Goal: Task Accomplishment & Management: Use online tool/utility

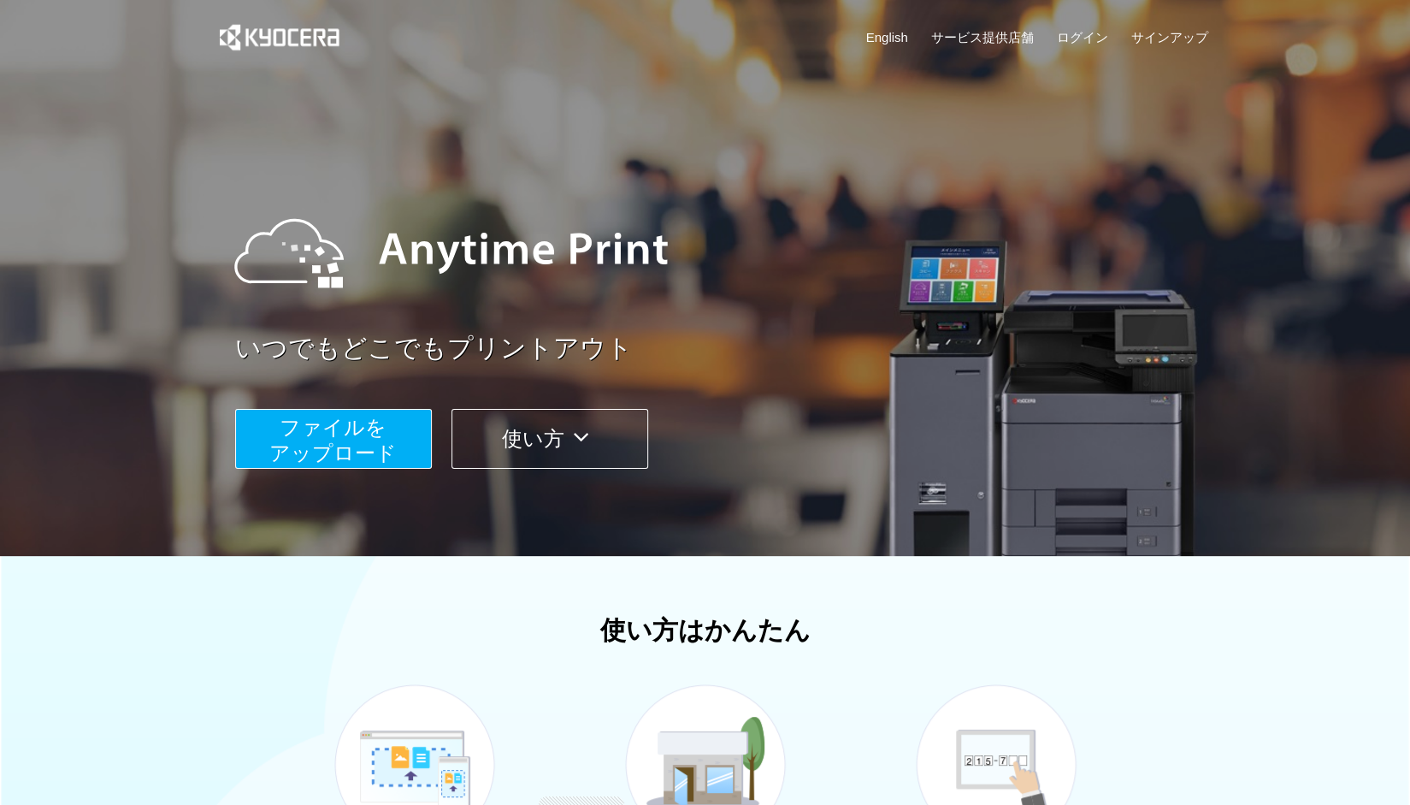
click at [407, 427] on button "ファイルを ​​アップロード" at bounding box center [333, 439] width 197 height 60
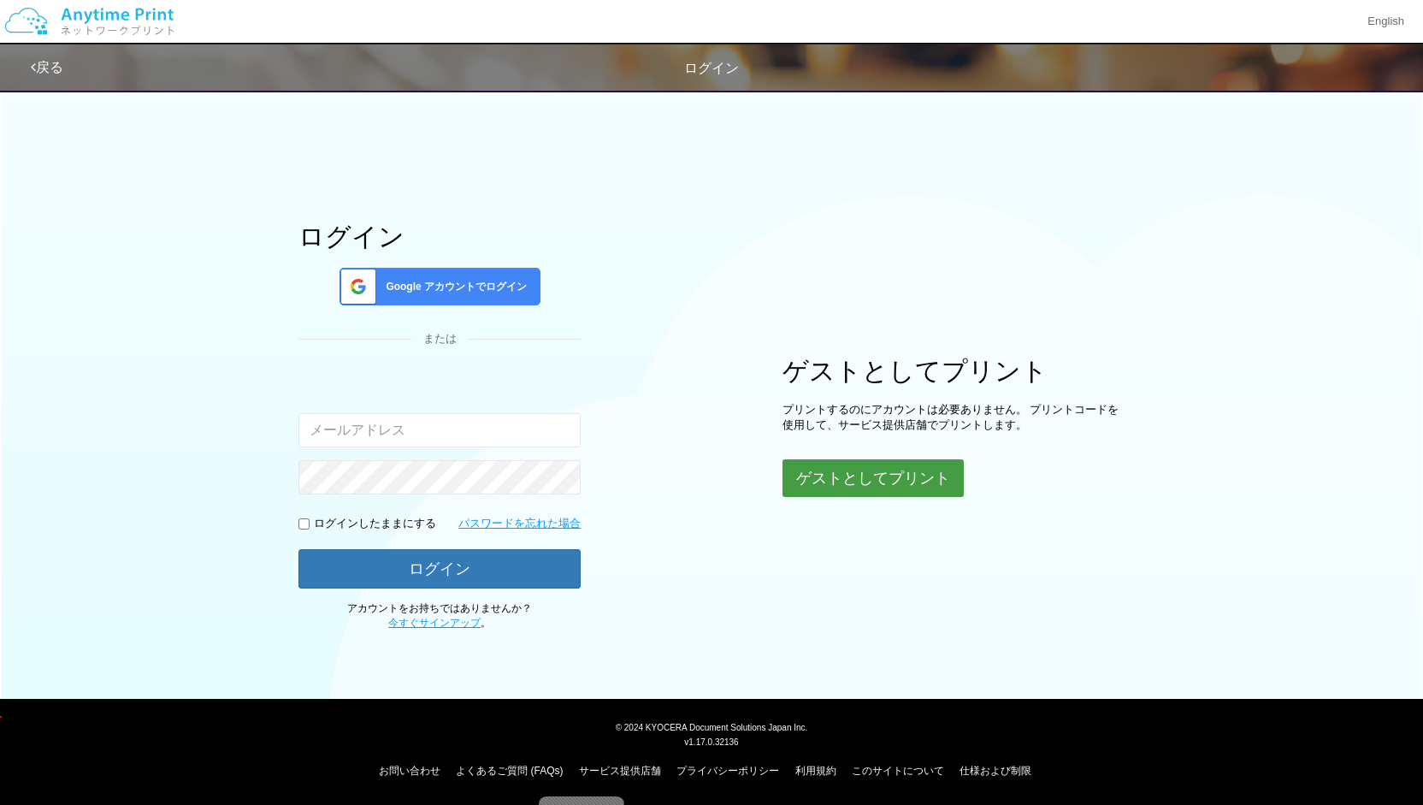
click at [845, 482] on button "ゲストとしてプリント" at bounding box center [872, 478] width 181 height 38
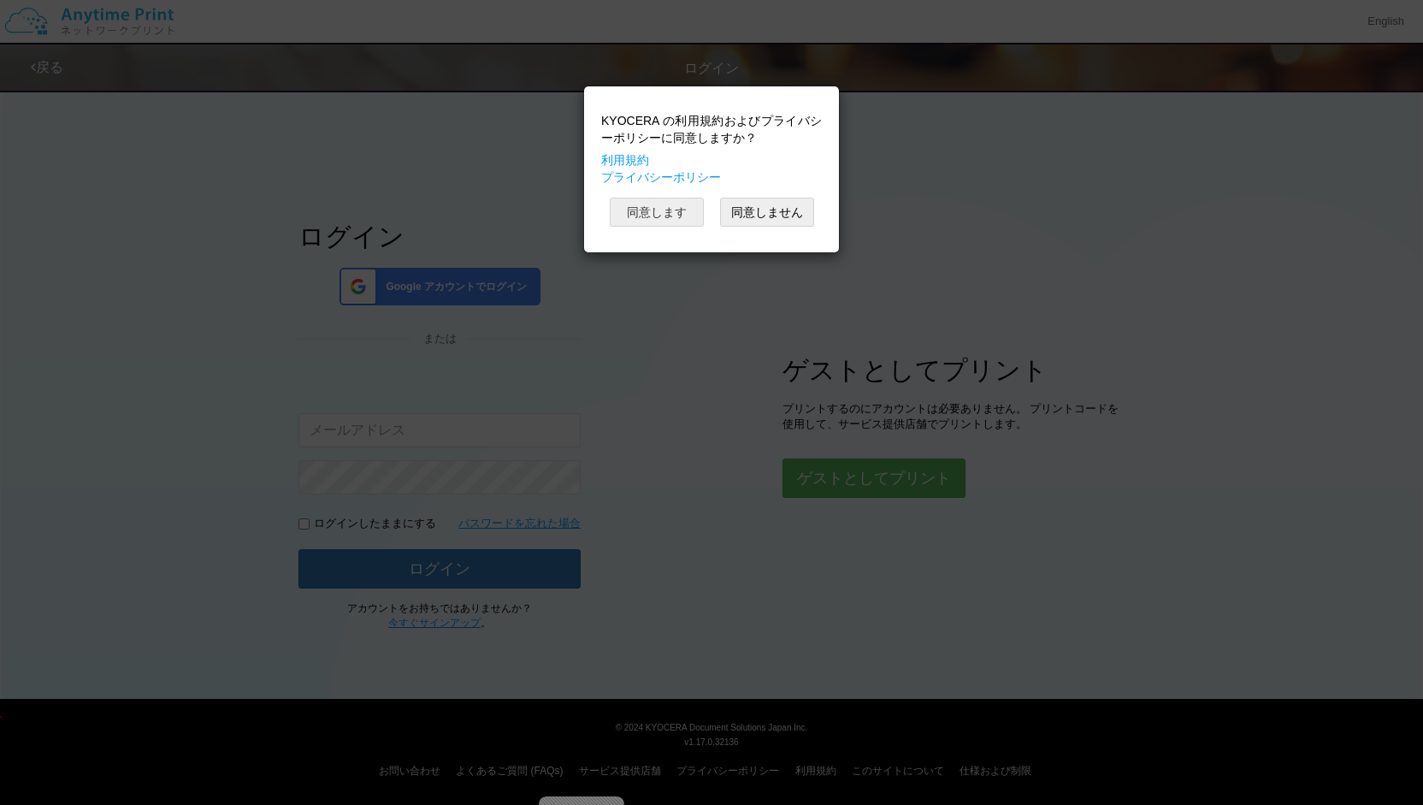
click at [670, 206] on button "同意します" at bounding box center [657, 212] width 94 height 29
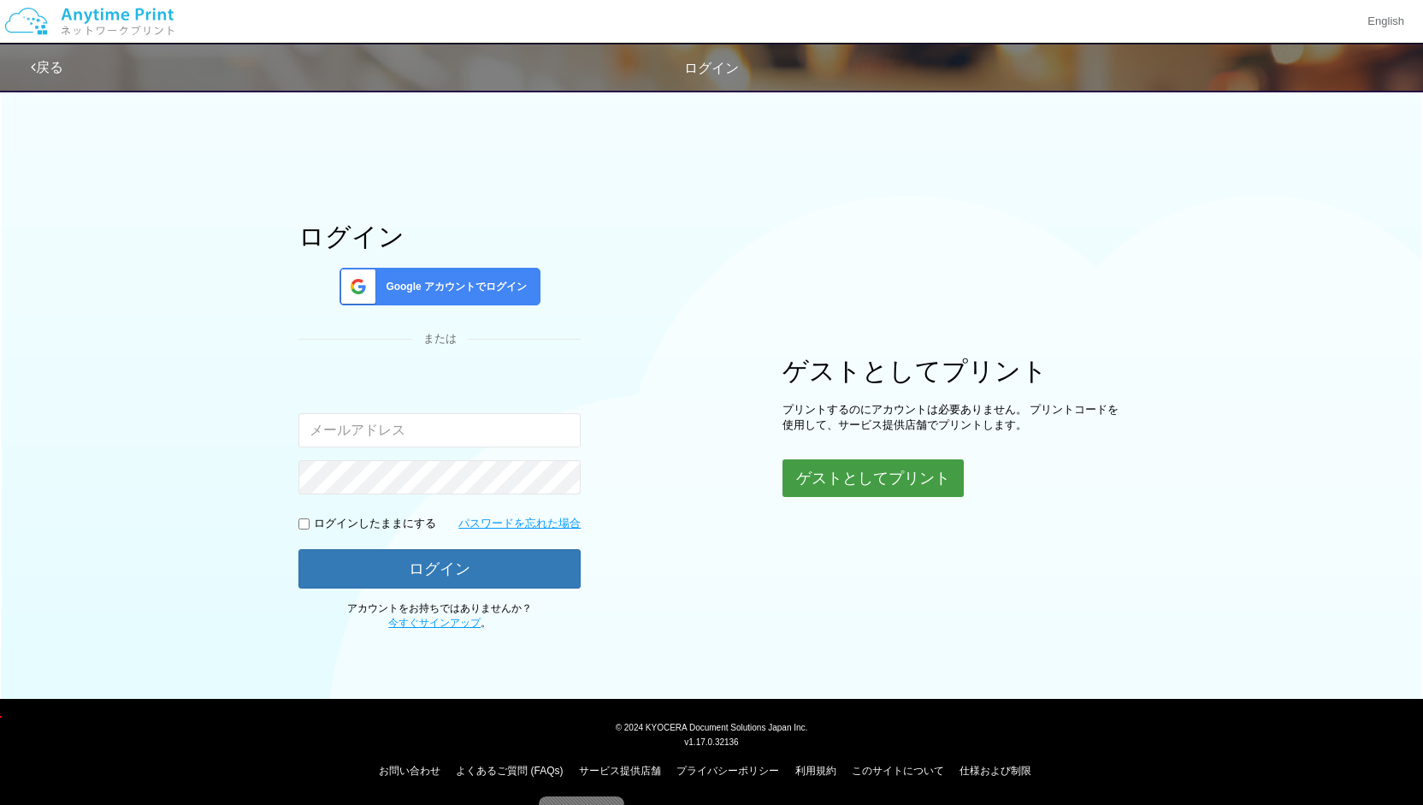
click at [850, 469] on button "ゲストとしてプリント" at bounding box center [872, 478] width 181 height 38
click at [850, 475] on button "ゲストとしてプリント" at bounding box center [872, 478] width 181 height 38
click at [804, 475] on button "ゲストとしてプリント" at bounding box center [872, 478] width 181 height 38
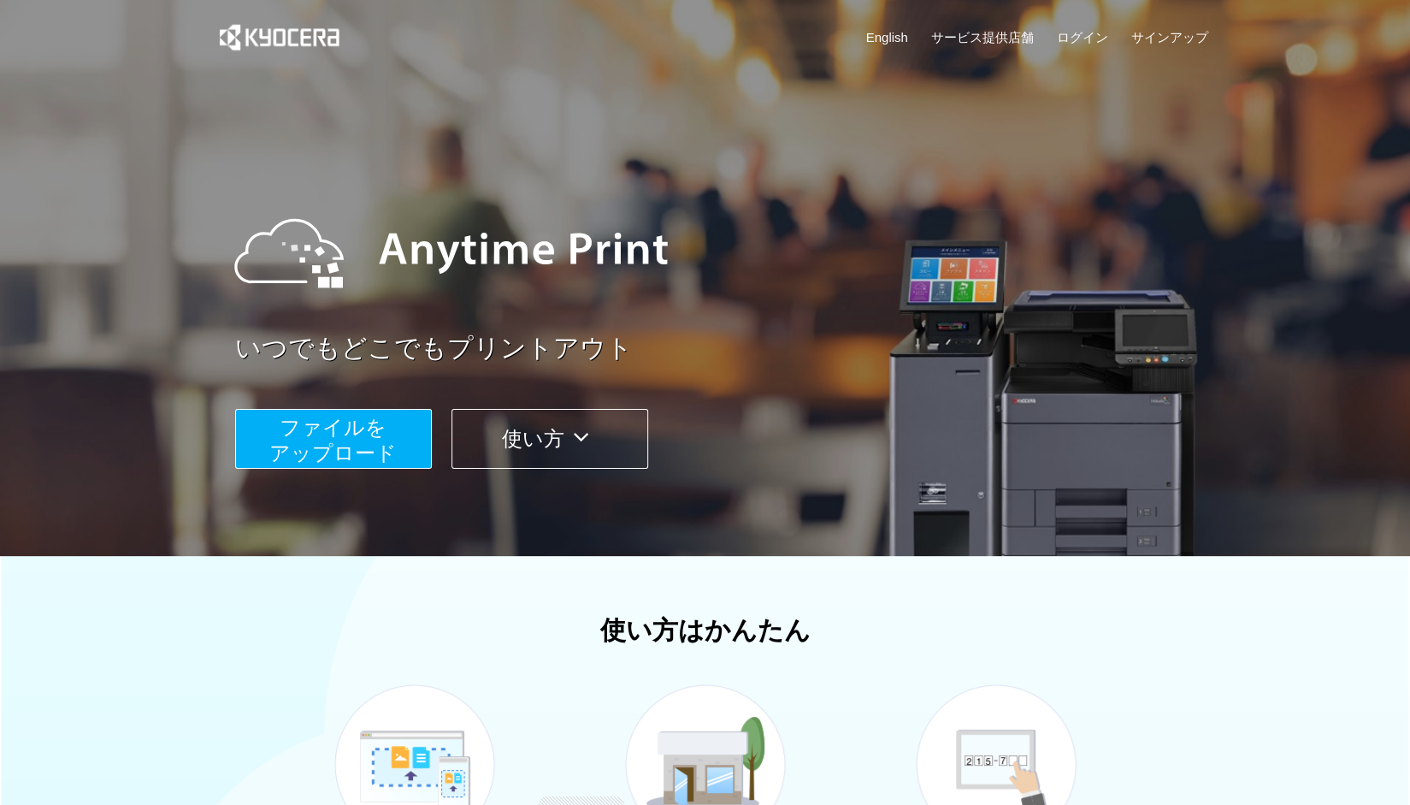
click at [365, 434] on span "ファイルを ​​アップロード" at bounding box center [332, 440] width 127 height 49
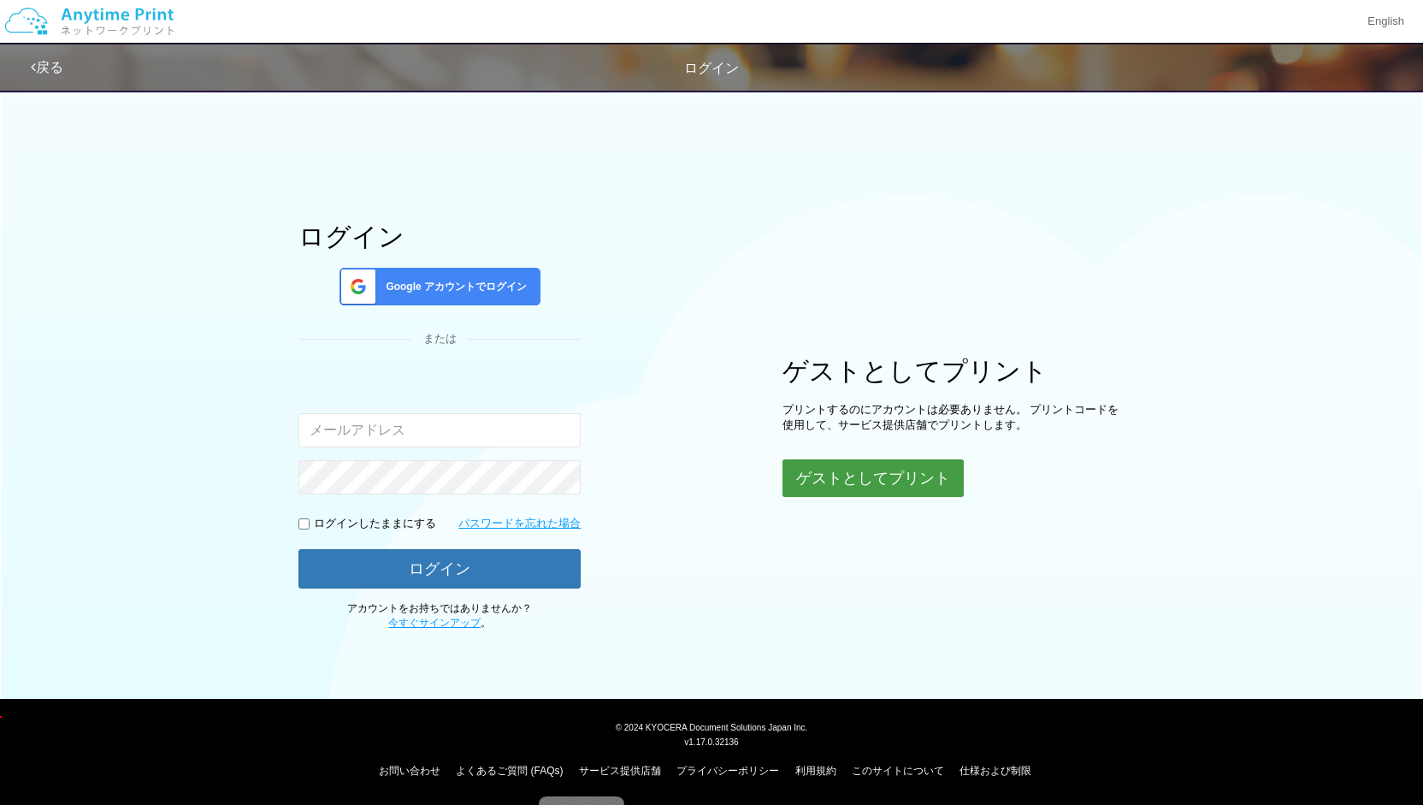
click at [848, 487] on button "ゲストとしてプリント" at bounding box center [872, 478] width 181 height 38
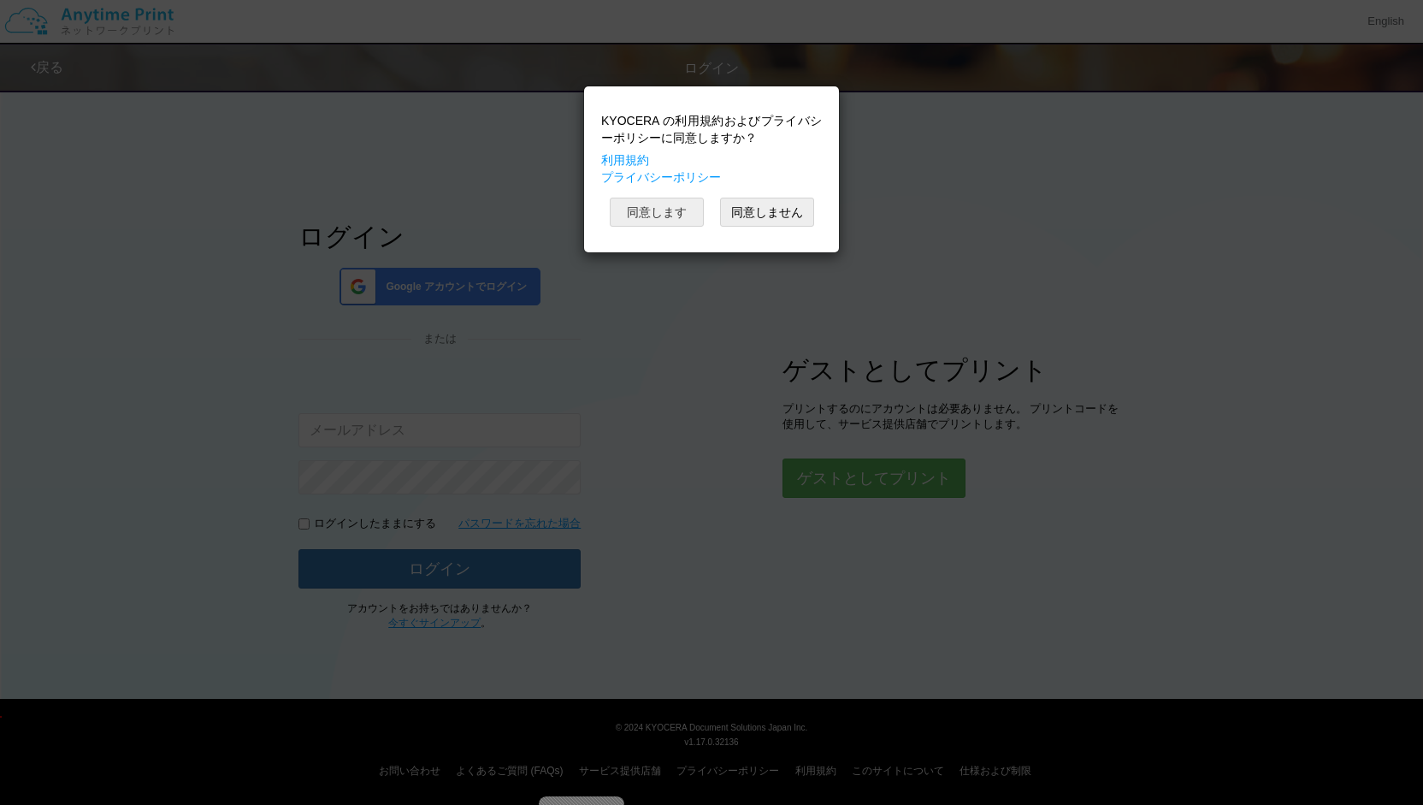
click at [667, 215] on button "同意します" at bounding box center [657, 212] width 94 height 29
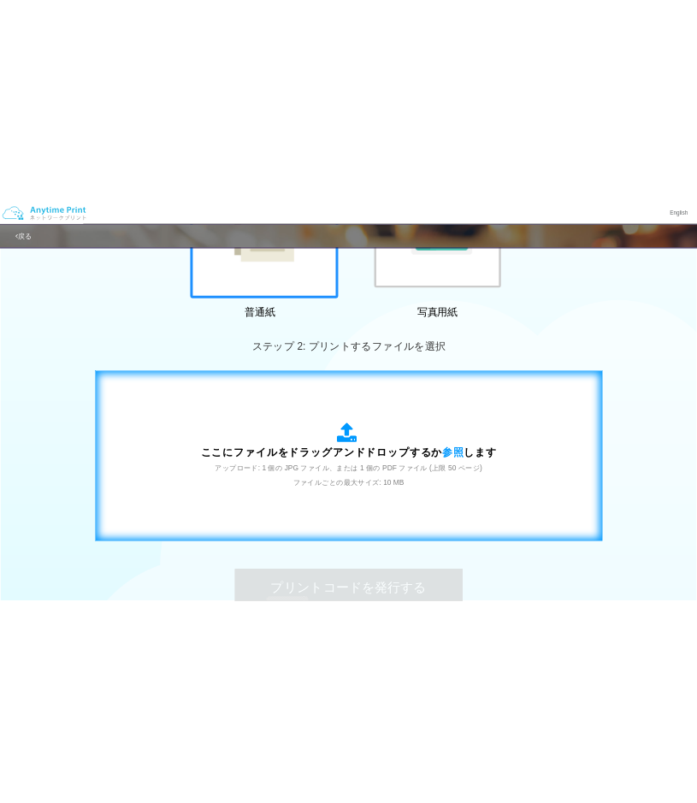
scroll to position [495, 0]
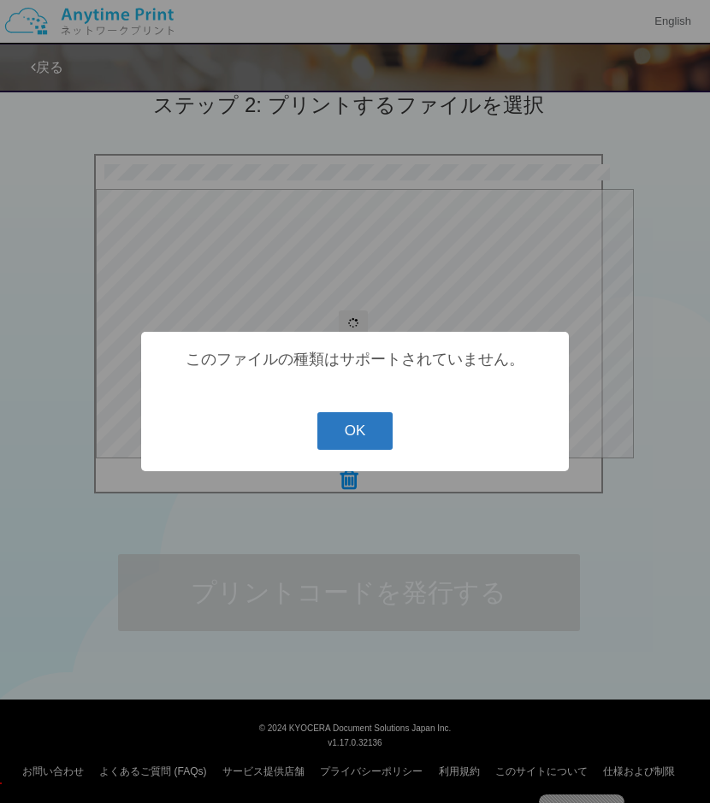
click at [362, 440] on button "OK" at bounding box center [355, 431] width 76 height 38
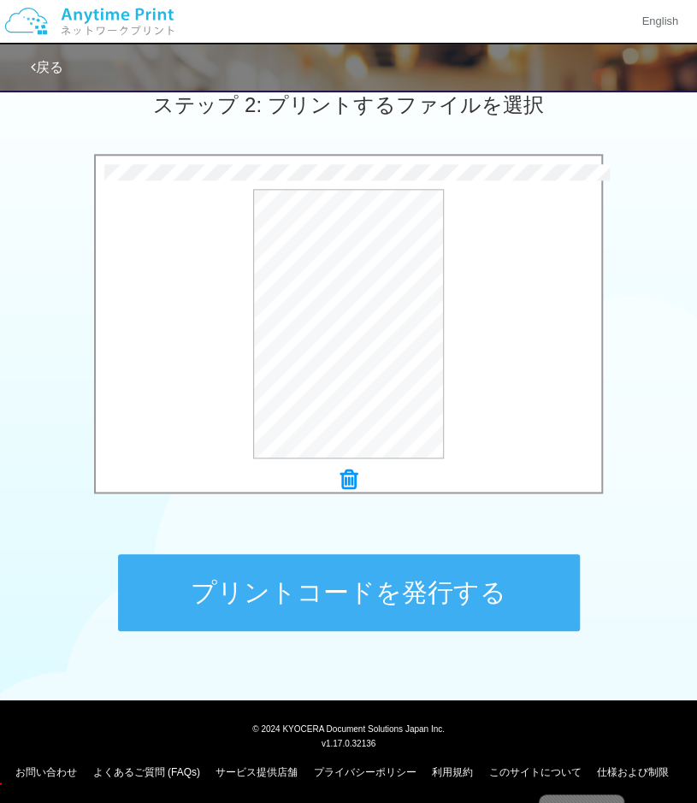
click at [414, 603] on button "プリントコードを発行する" at bounding box center [349, 592] width 462 height 77
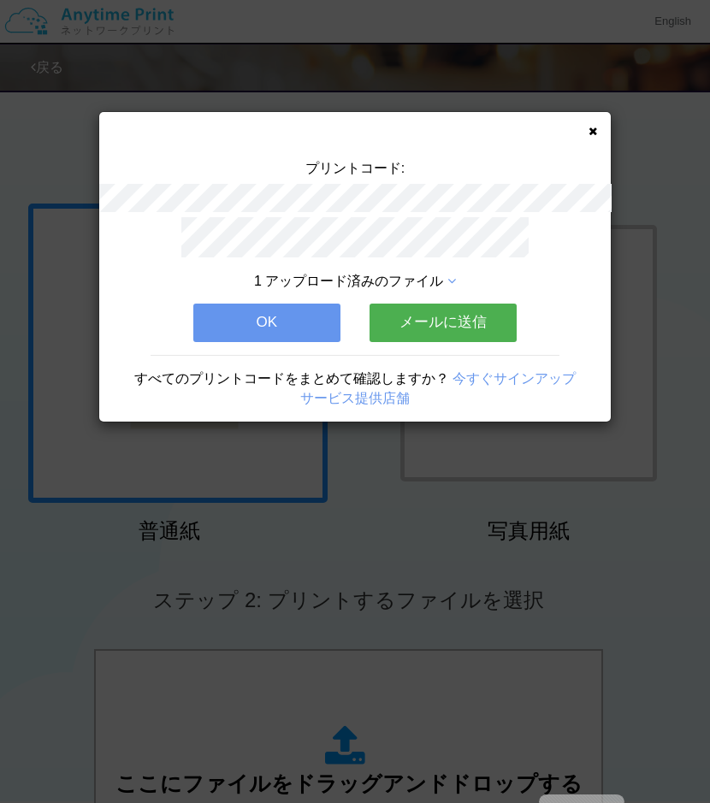
click at [265, 304] on button "OK" at bounding box center [266, 323] width 147 height 38
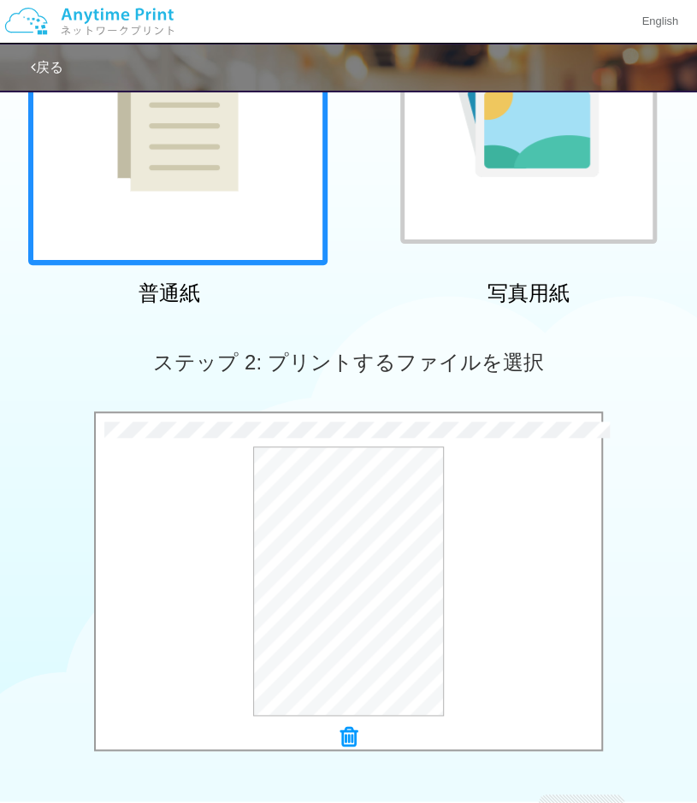
scroll to position [315, 0]
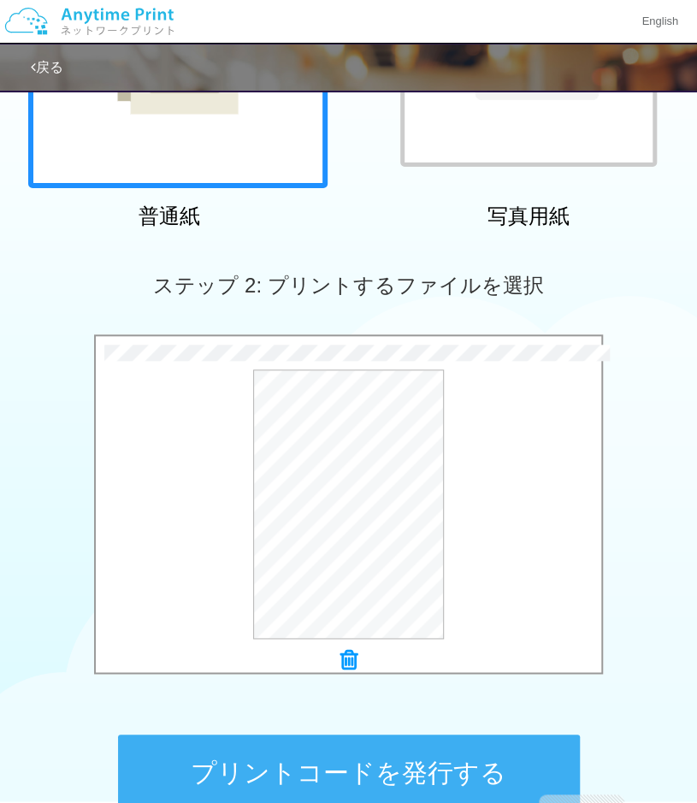
click at [421, 787] on button "プリントコードを発行する" at bounding box center [349, 773] width 462 height 77
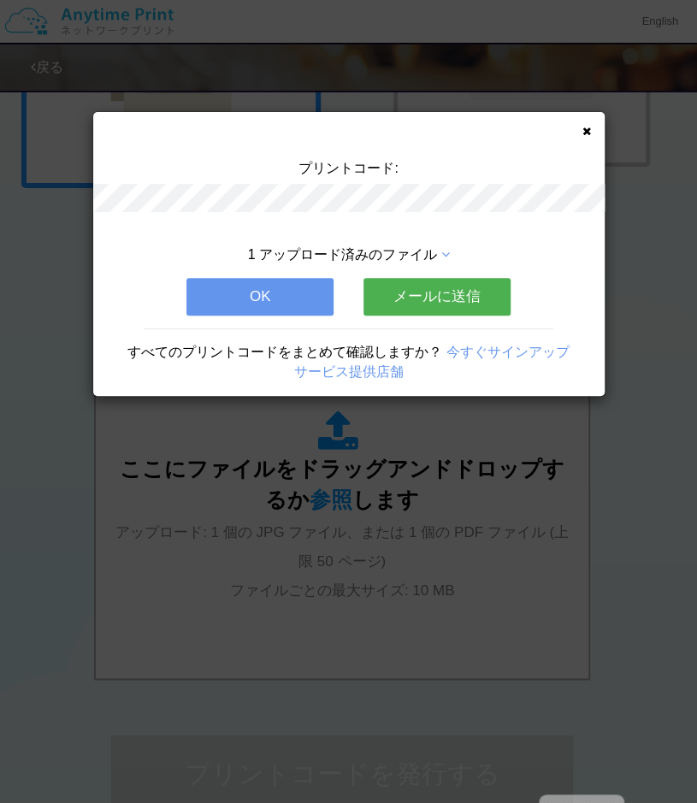
scroll to position [0, 0]
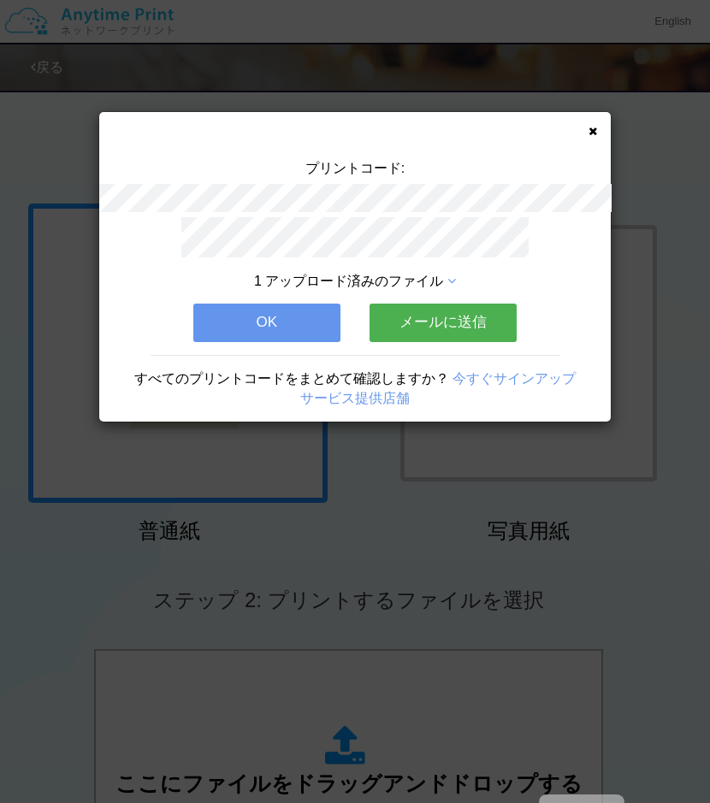
click at [261, 329] on button "OK" at bounding box center [266, 323] width 147 height 38
